Goal: Task Accomplishment & Management: Manage account settings

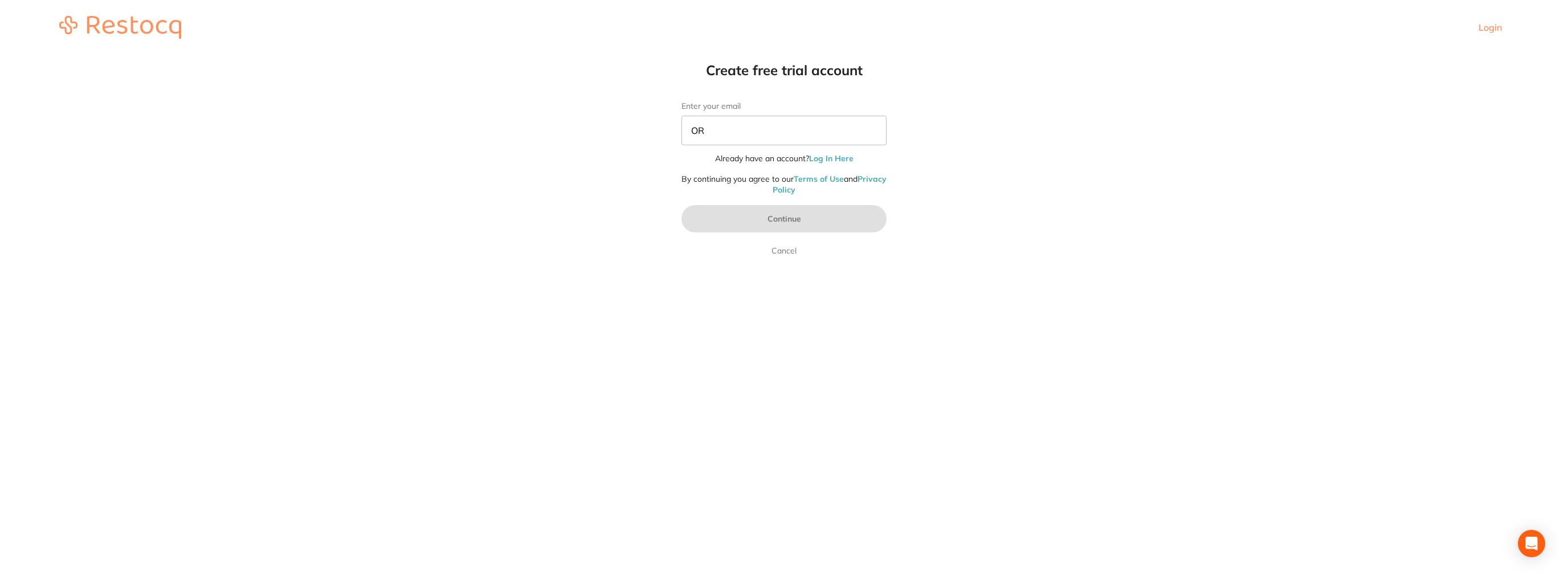
type input "O"
click at [833, 160] on link "Log In Here" at bounding box center [831, 158] width 44 height 10
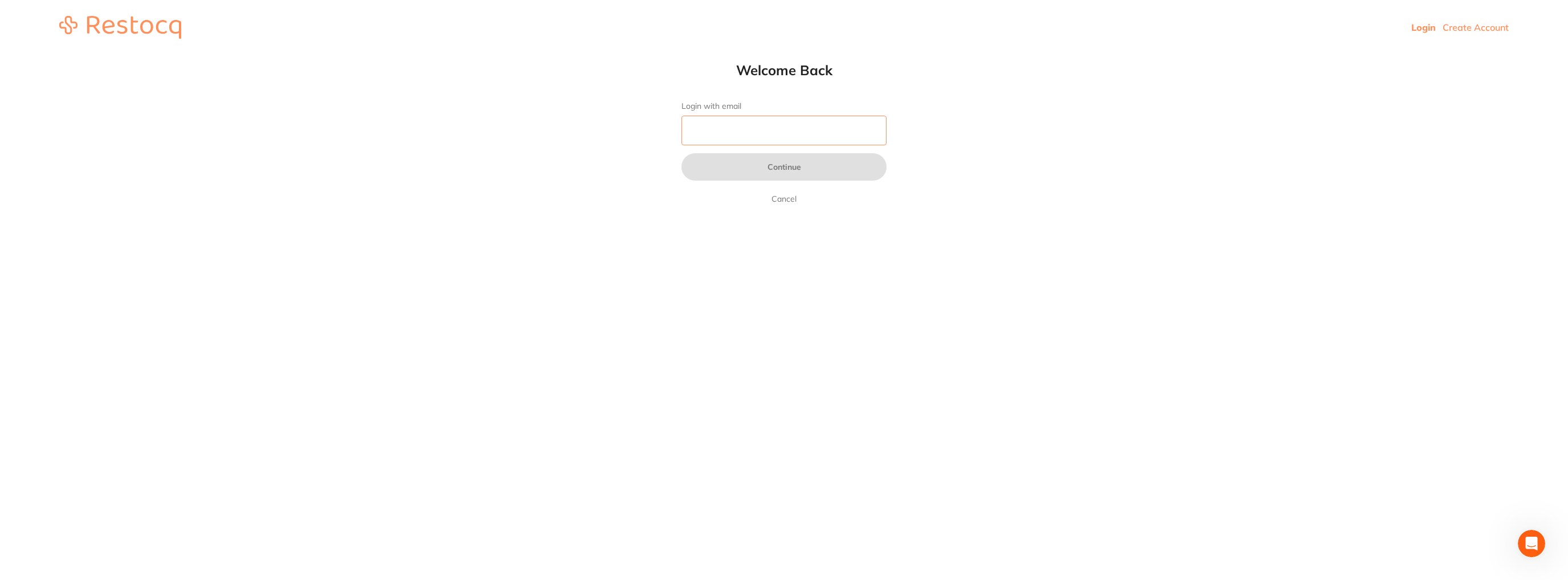
click at [774, 128] on input "Login with email" at bounding box center [784, 130] width 205 height 30
type input "[EMAIL_ADDRESS][DOMAIN_NAME]"
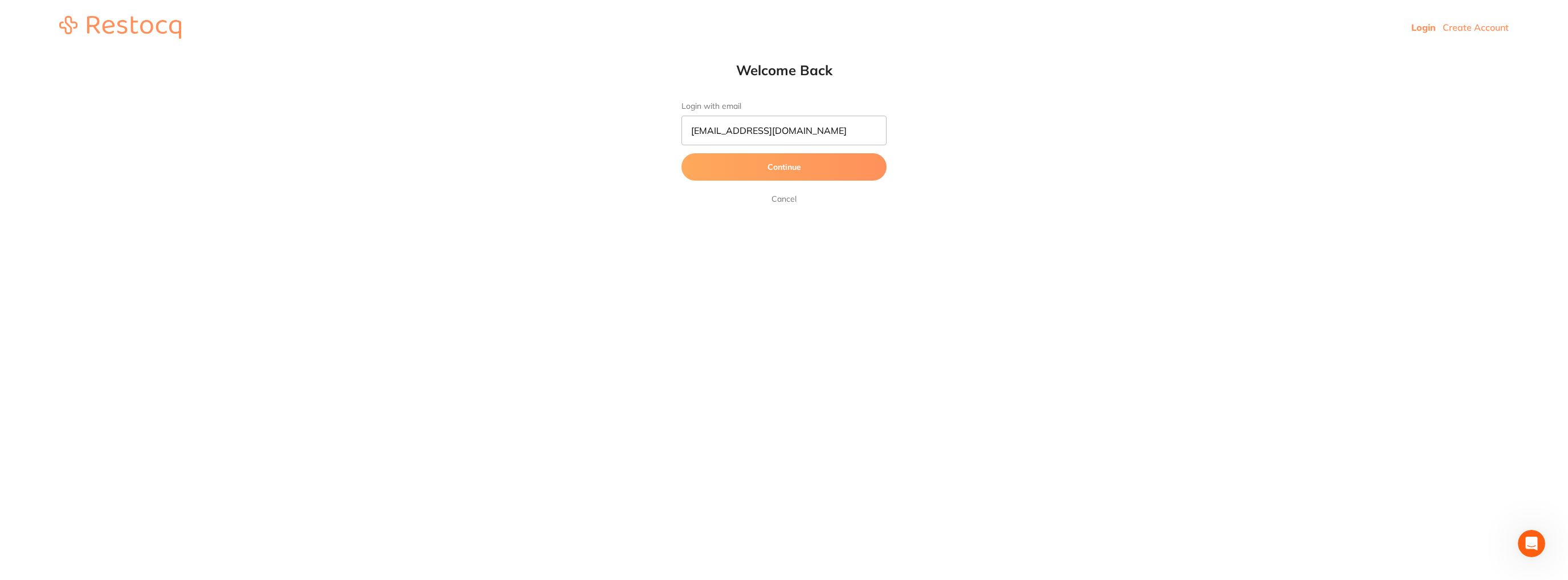
click at [819, 168] on button "Continue" at bounding box center [784, 166] width 205 height 27
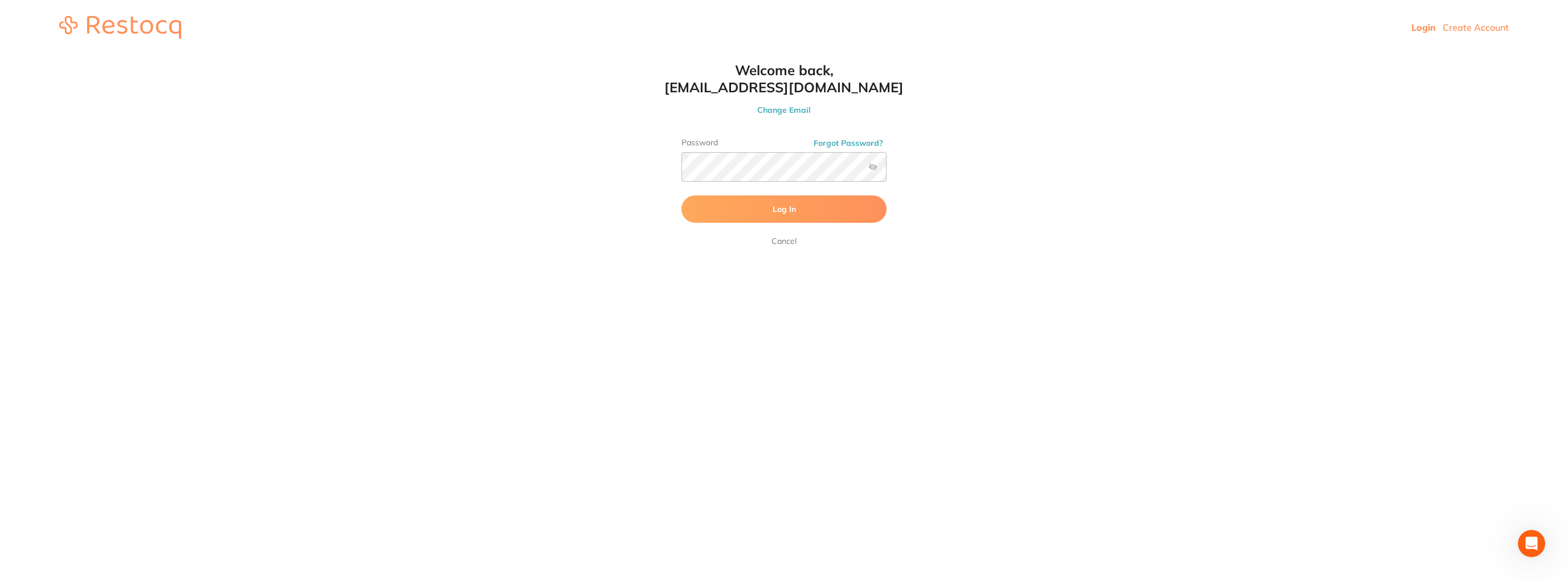
click at [802, 206] on button "Log In" at bounding box center [784, 209] width 205 height 27
